Goal: Communication & Community: Answer question/provide support

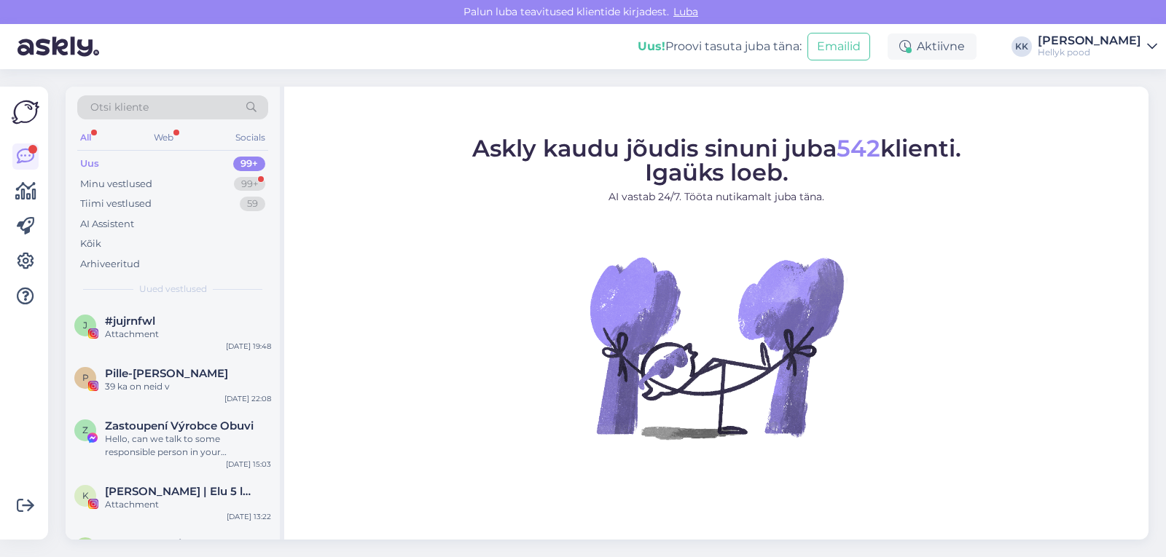
click at [105, 181] on div "Minu vestlused" at bounding box center [116, 184] width 72 height 15
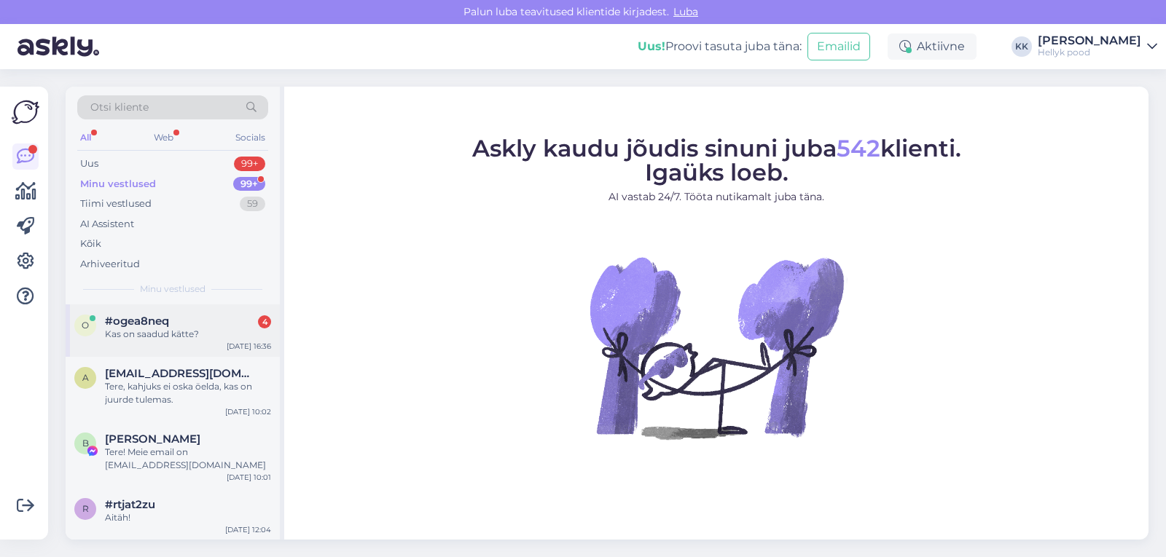
click at [163, 321] on span "#ogea8neq" at bounding box center [137, 321] width 64 height 13
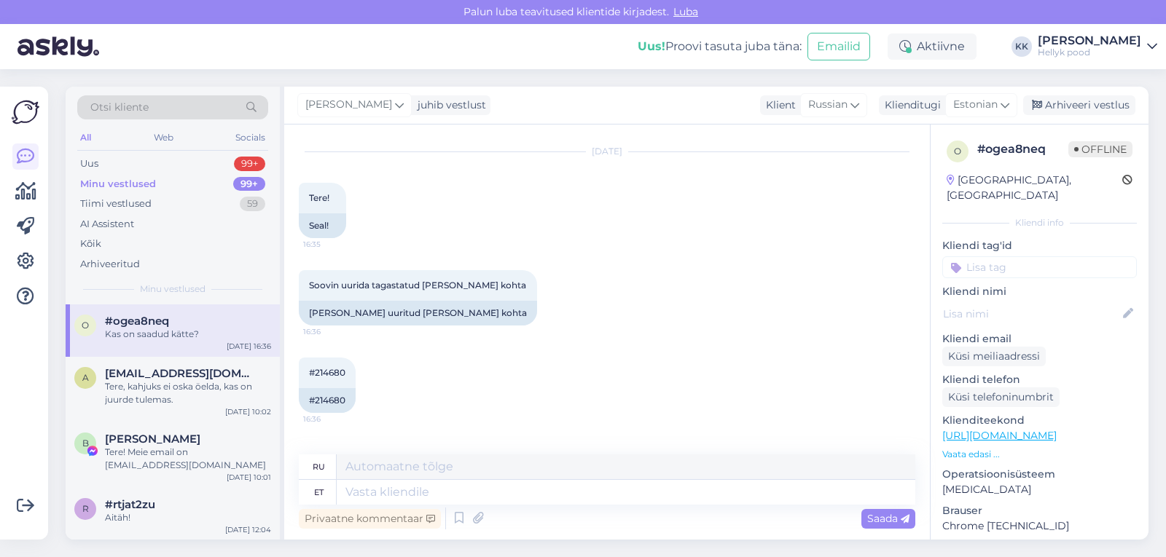
scroll to position [1669, 0]
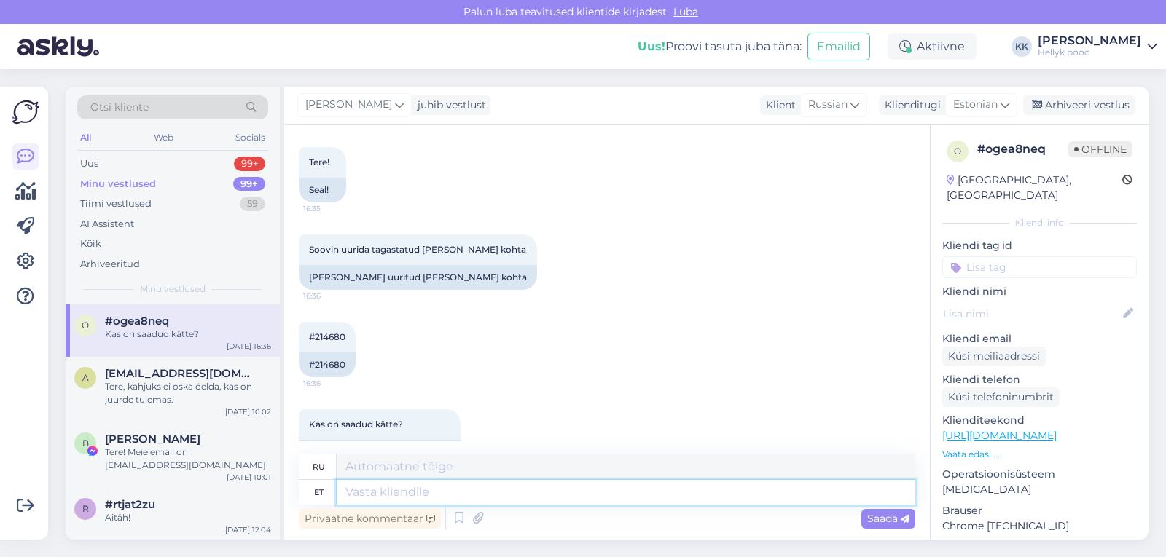
click at [496, 492] on textarea at bounding box center [626, 492] width 579 height 25
type textarea "Tere,"
type textarea "Привет,"
type textarea "Tere, teie"
type textarea "Привет, ты"
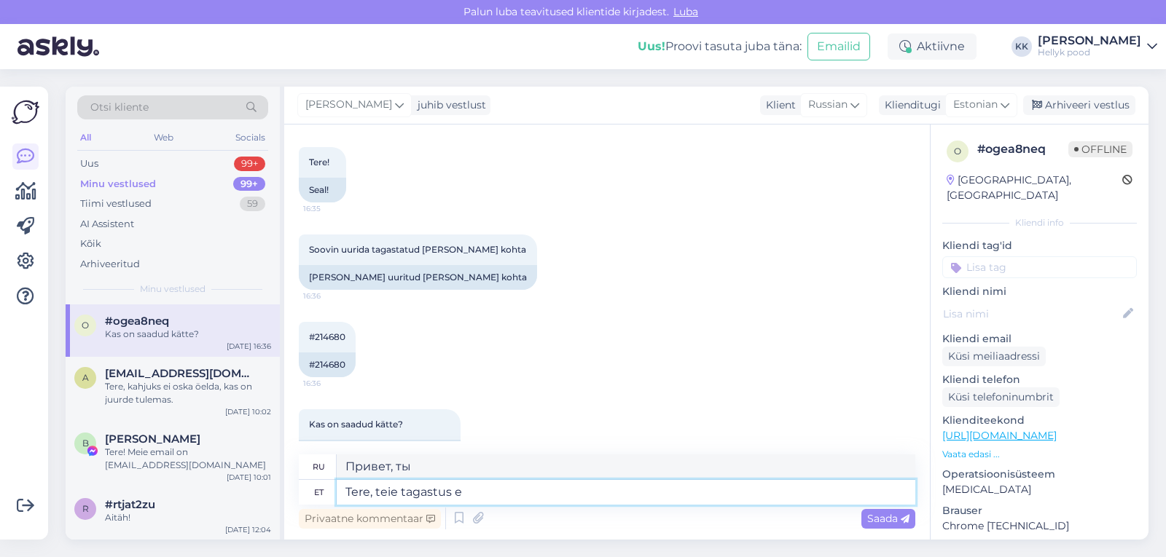
type textarea "Tere, teie tagastus ei"
type textarea "Привет, твое возвращение"
type textarea "Tere, teie tagastus ei ole"
type textarea "Здравствуйте, ваш возврат не"
type textarea "Tere, teie tagastus ei ole veel meie"
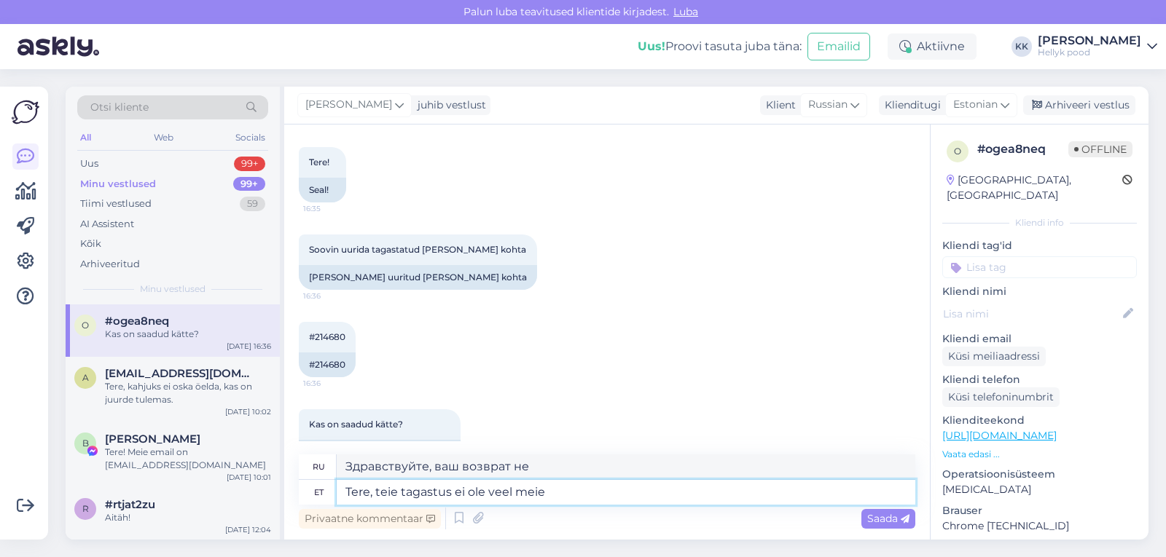
type textarea "Здравствуйте, ваш возврат еще не произведен."
type textarea "Tere, teie tagastus ei ole veel meie n"
type textarea "Здравствуйте, Ваш возврат еще не дошел до нас."
type textarea "Tere, teie tagastus ei ole veel meie"
type textarea "Здравствуйте, ваш возврат пока не наш."
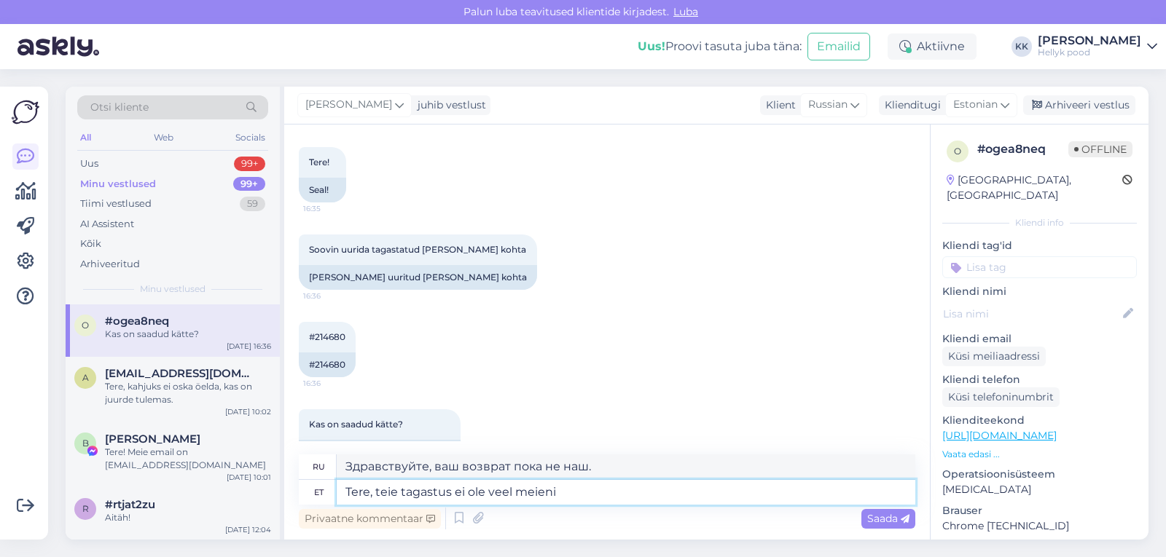
type textarea "Tere, teie tagastus ei ole veel meieni j"
type textarea "Здравствуйте, ваш возврат еще не поступил к нам."
type textarea "Tere, teie tagastus ei ole veel meieni jõudnud."
type textarea "Здравствуйте, Ваш возврат еще не дошел до нас."
type textarea "Tere, teie tagastus ei ole veel meieni jõudnud."
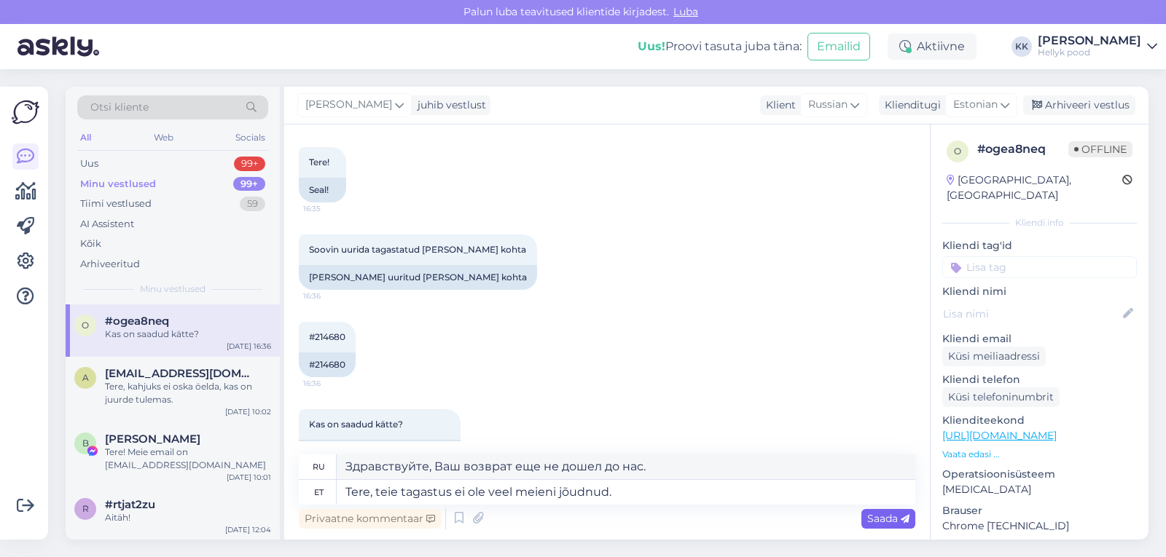
click at [876, 517] on span "Saada" at bounding box center [888, 518] width 42 height 13
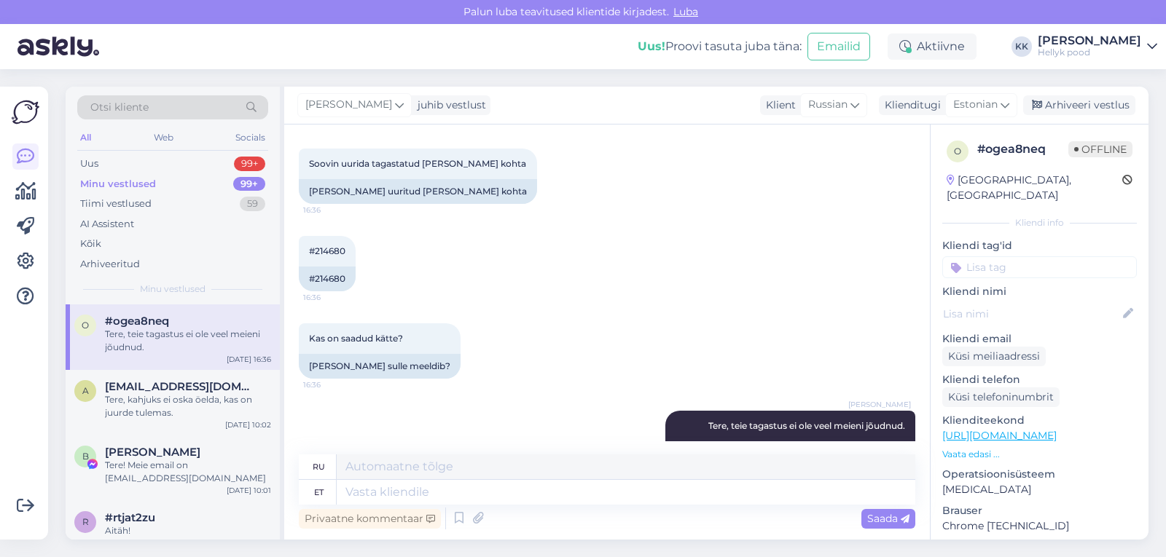
scroll to position [1757, 0]
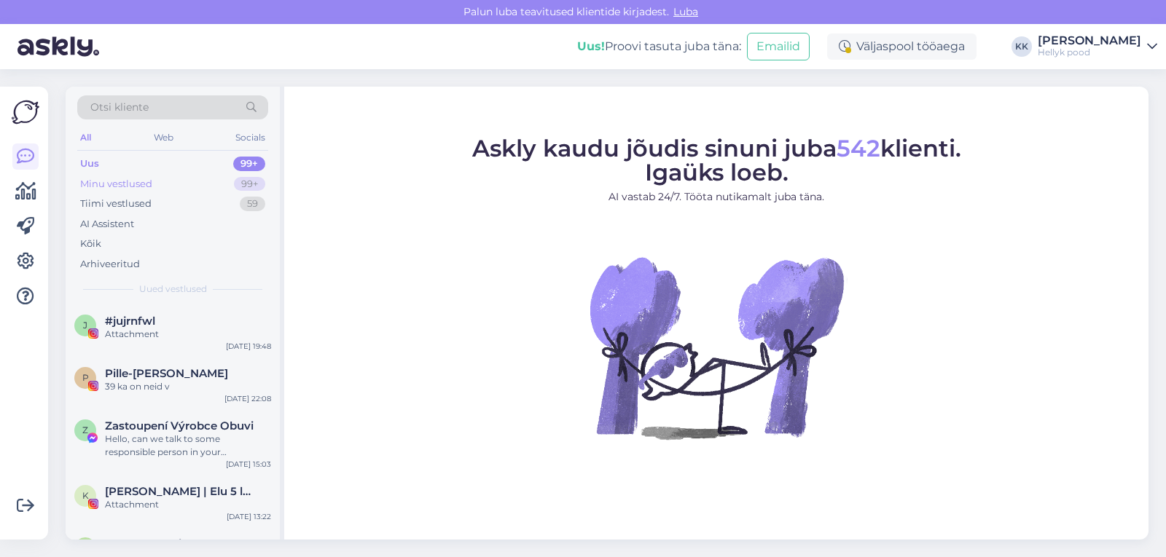
click at [131, 181] on div "Minu vestlused" at bounding box center [116, 184] width 72 height 15
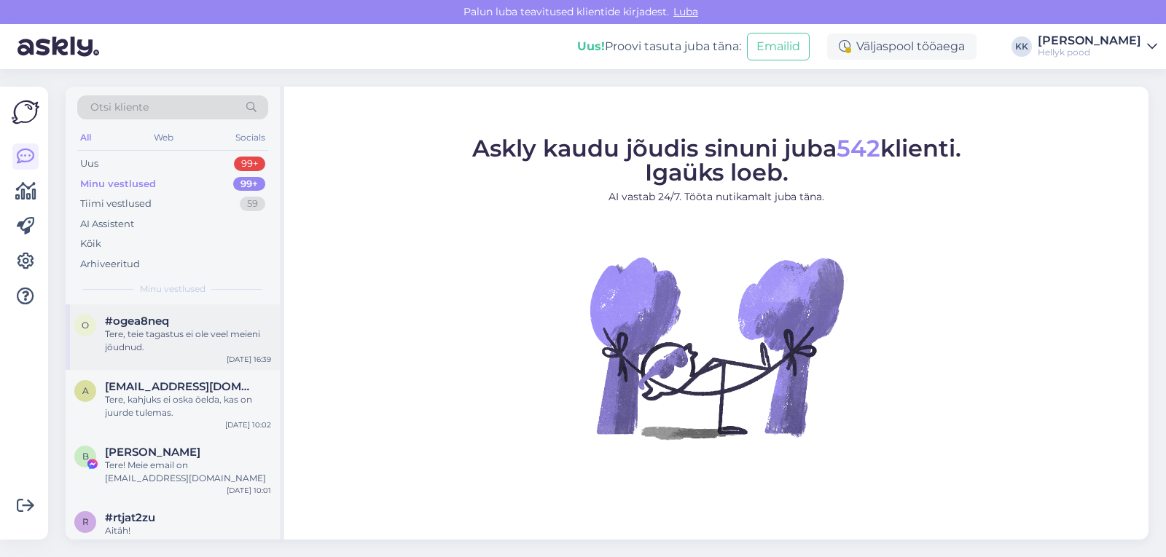
click at [192, 332] on div "Tere, teie tagastus ei ole veel meieni jõudnud." at bounding box center [188, 341] width 166 height 26
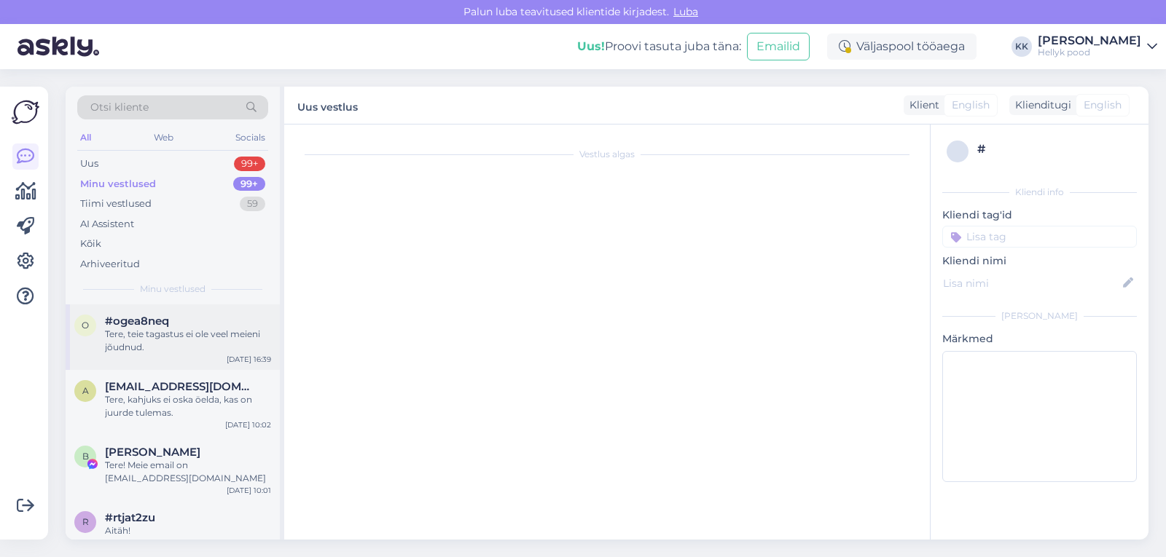
scroll to position [1757, 0]
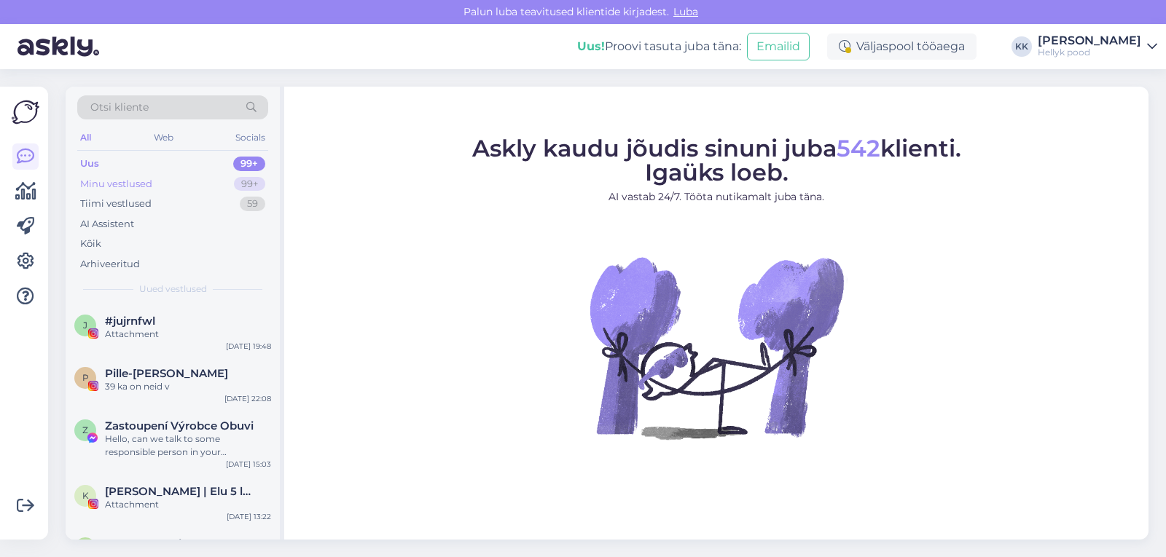
click at [118, 180] on div "Minu vestlused" at bounding box center [116, 184] width 72 height 15
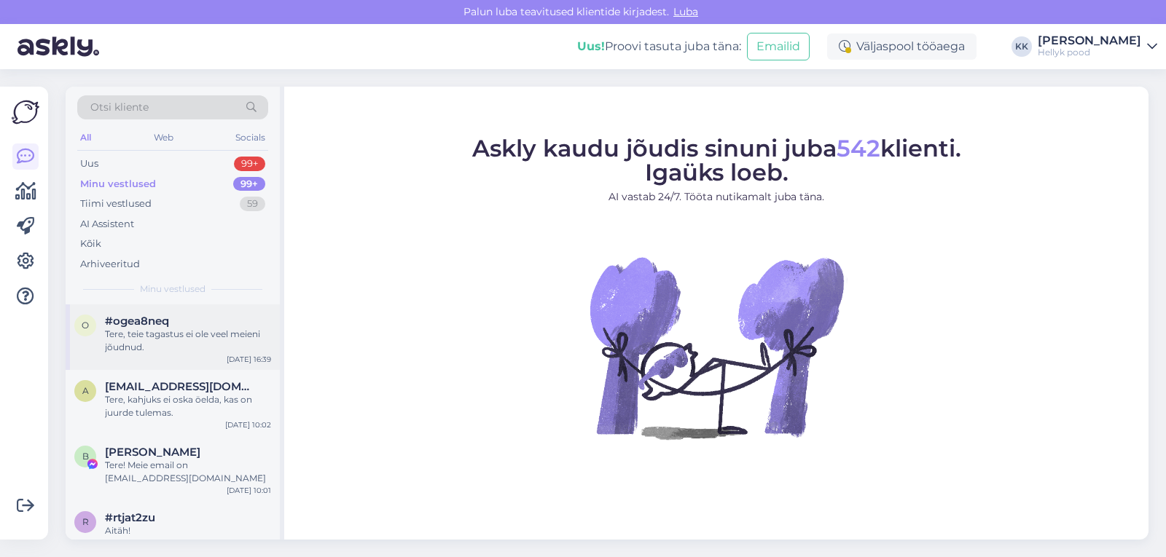
click at [186, 331] on div "Tere, teie tagastus ei ole veel meieni jõudnud." at bounding box center [188, 341] width 166 height 26
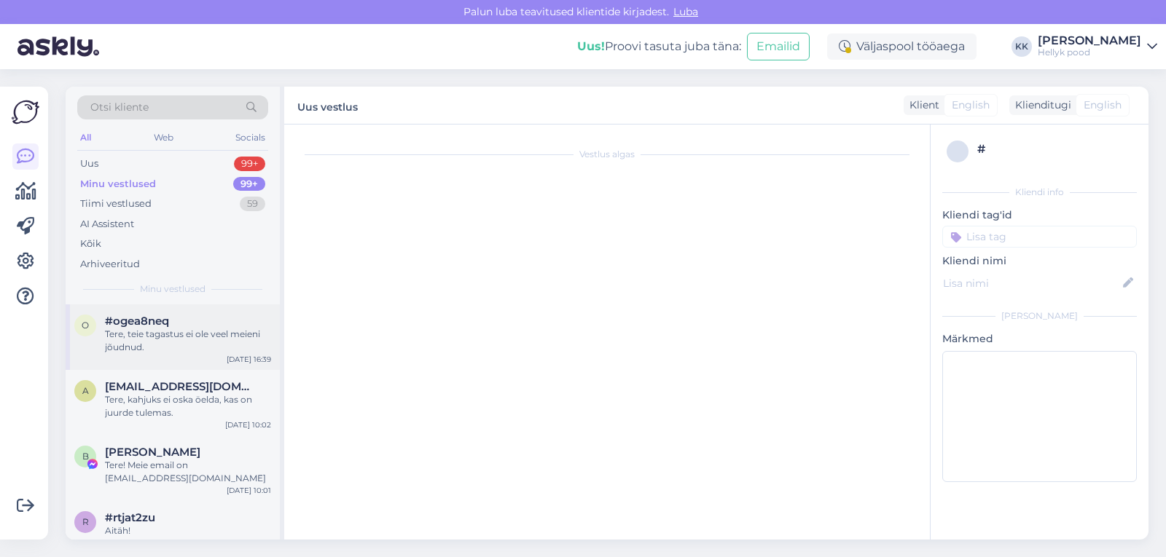
scroll to position [1757, 0]
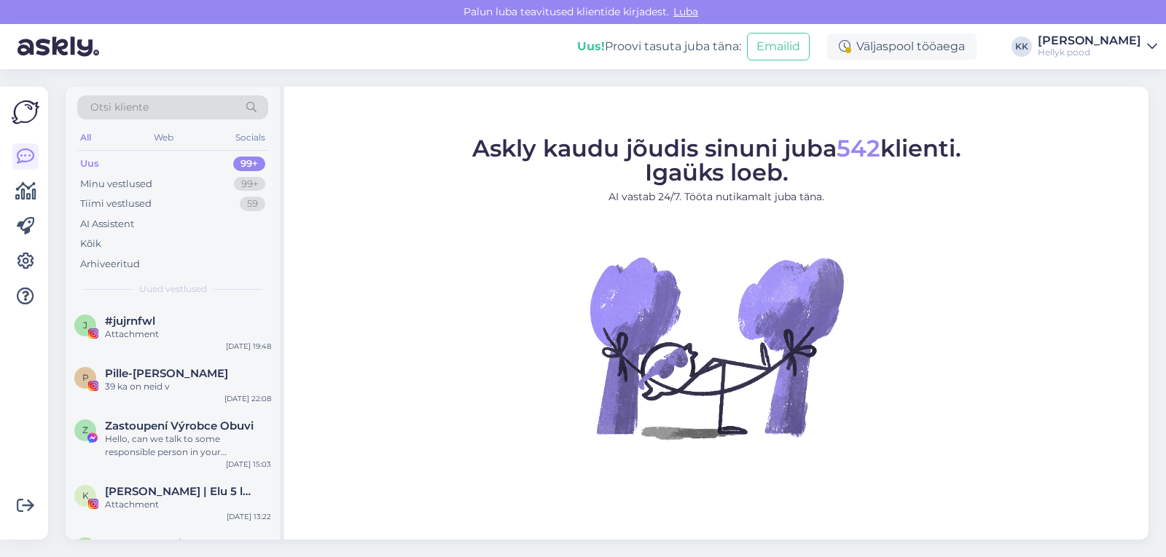
click at [371, 146] on figure "Askly kaudu jõudis sinuni juba 542 klienti. Igaüks loeb. AI vastab 24/7. Tööta …" at bounding box center [716, 308] width 838 height 342
